Goal: Task Accomplishment & Management: Manage account settings

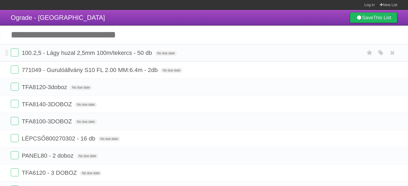
click at [146, 52] on span "100.2,5 - Lágy huzal 2,5mm 100m/tekercs - 50 db" at bounding box center [87, 53] width 131 height 7
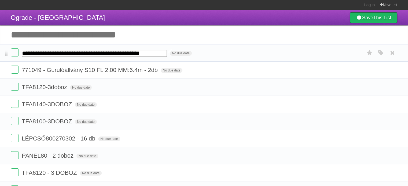
click at [151, 51] on input "**********" at bounding box center [94, 53] width 145 height 7
type input "**********"
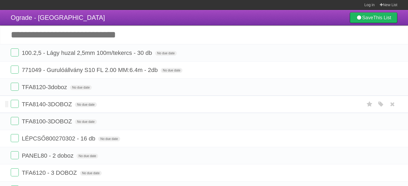
click at [172, 106] on form "TFA8140-3DOBOZ No due date White Red Blue Green Purple Orange" at bounding box center [204, 104] width 386 height 9
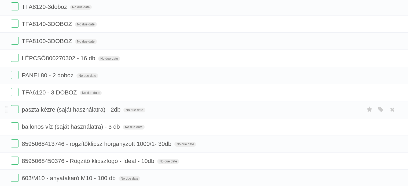
scroll to position [107, 0]
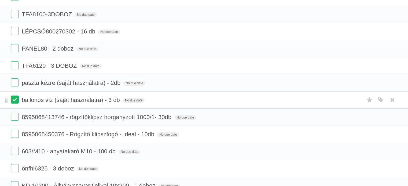
click at [15, 101] on label at bounding box center [15, 100] width 8 height 8
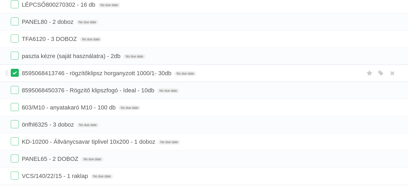
click at [14, 72] on label at bounding box center [15, 73] width 8 height 8
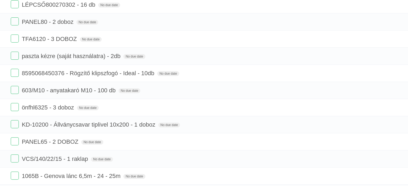
click at [14, 72] on label at bounding box center [15, 73] width 8 height 8
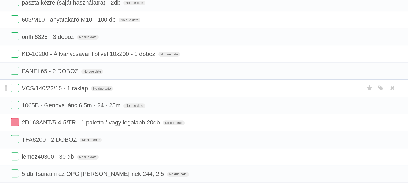
scroll to position [214, 0]
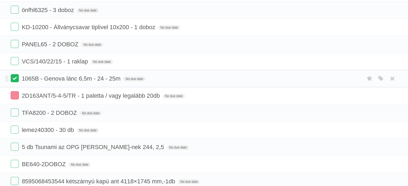
click at [17, 76] on label at bounding box center [15, 78] width 8 height 8
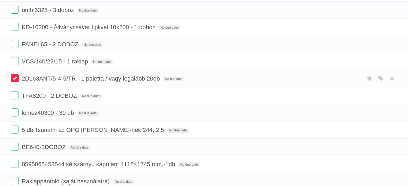
click at [17, 77] on label at bounding box center [15, 78] width 8 height 8
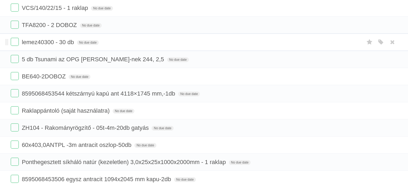
scroll to position [295, 0]
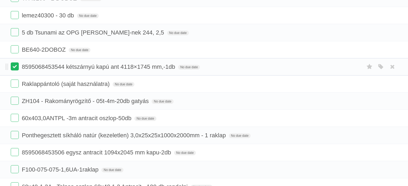
click at [12, 65] on label at bounding box center [15, 66] width 8 height 8
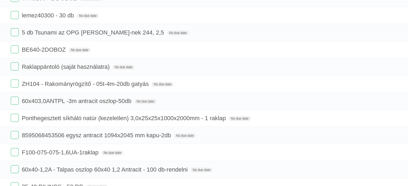
click at [12, 65] on label at bounding box center [15, 66] width 8 height 8
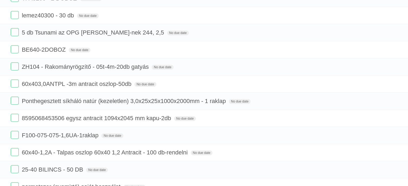
click at [12, 65] on label at bounding box center [15, 66] width 8 height 8
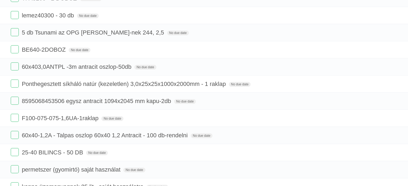
scroll to position [322, 0]
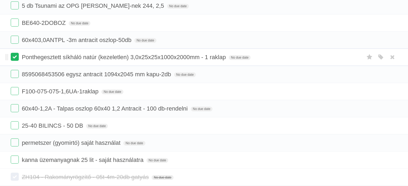
click at [17, 55] on label at bounding box center [15, 57] width 8 height 8
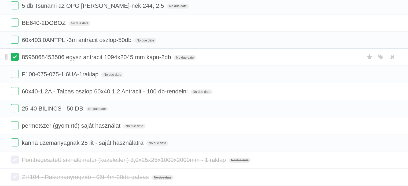
click at [18, 54] on label at bounding box center [15, 57] width 8 height 8
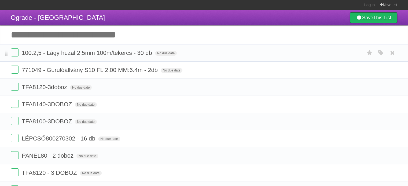
scroll to position [80, 0]
